Goal: Check status

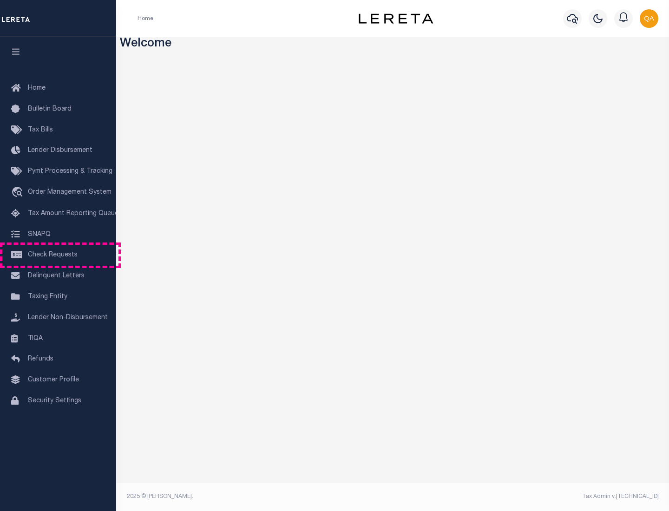
click at [58, 255] on span "Check Requests" at bounding box center [53, 255] width 50 height 7
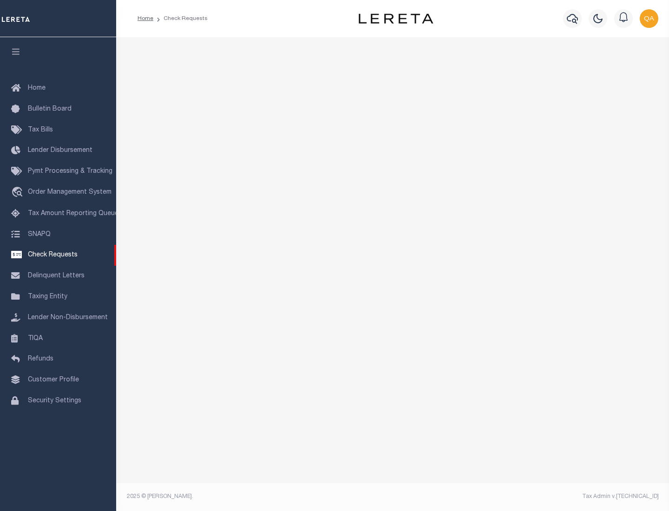
select select "50"
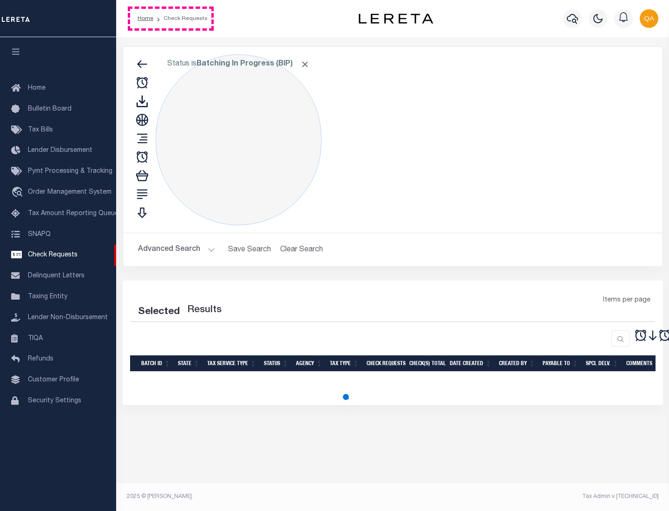
select select "50"
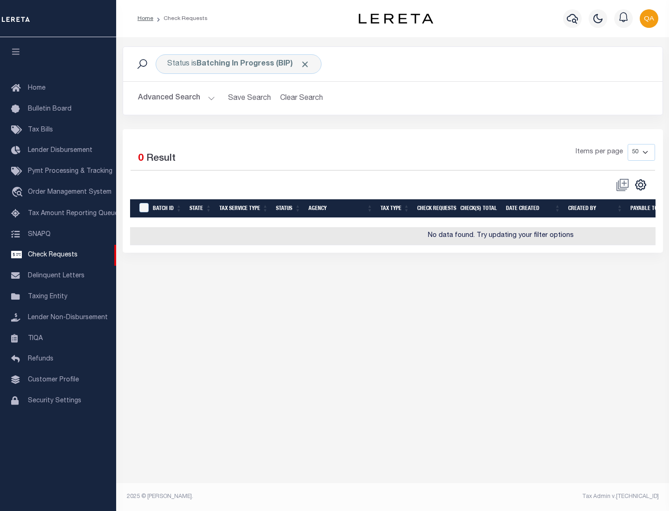
click at [305, 64] on span "Click to Remove" at bounding box center [305, 64] width 10 height 10
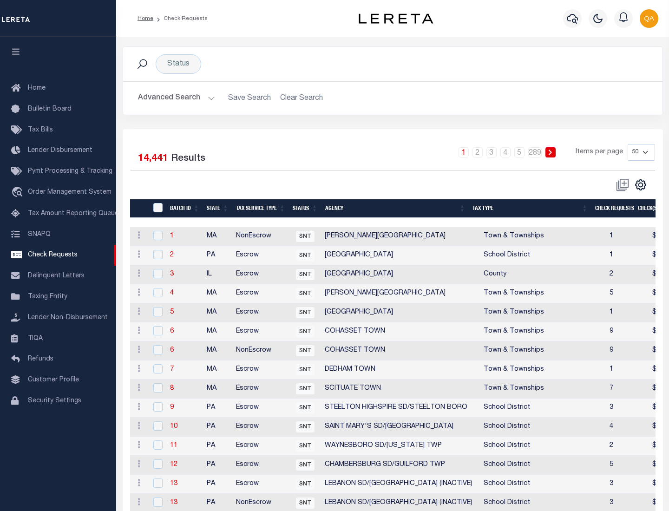
scroll to position [448, 0]
